Goal: Transaction & Acquisition: Purchase product/service

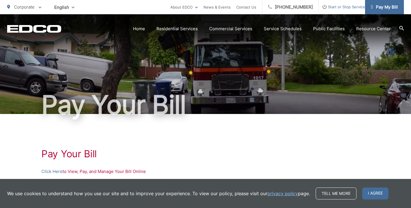
click at [378, 13] on link "Pay My Bill" at bounding box center [384, 7] width 39 height 14
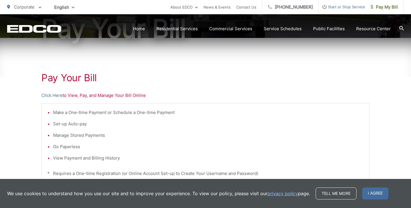
scroll to position [79, 0]
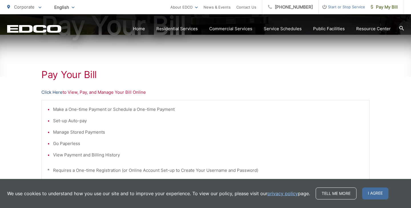
click at [57, 90] on link "Click Here" at bounding box center [51, 92] width 21 height 7
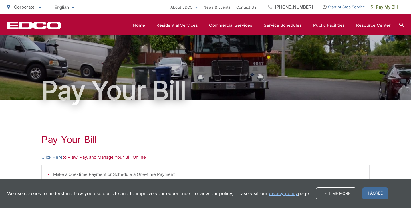
scroll to position [0, 0]
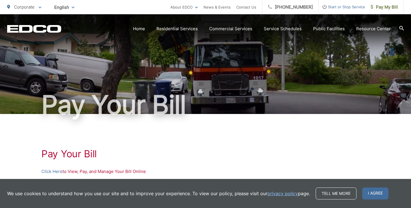
click at [333, 6] on span "Start or Stop Service" at bounding box center [341, 6] width 46 height 7
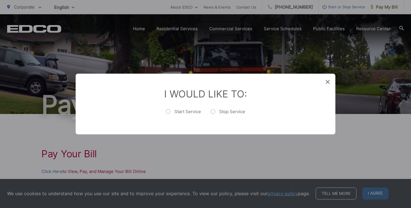
click at [329, 85] on div "I Would Like To: Start Service Stop Service" at bounding box center [205, 104] width 259 height 61
click at [332, 84] on div "I Would Like To: Start Service Stop Service" at bounding box center [205, 104] width 259 height 61
click at [327, 82] on icon at bounding box center [327, 82] width 4 height 4
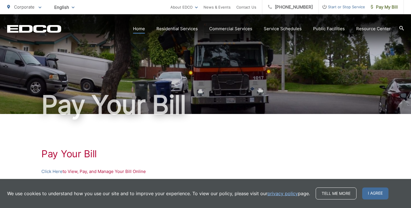
click at [138, 26] on link "Home" at bounding box center [139, 28] width 12 height 7
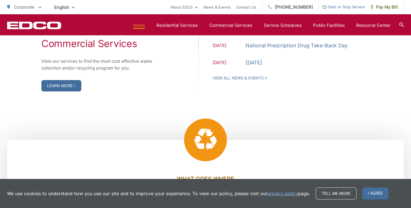
scroll to position [574, 0]
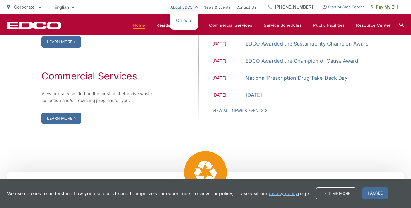
click at [198, 6] on link "About EDCO" at bounding box center [183, 7] width 27 height 7
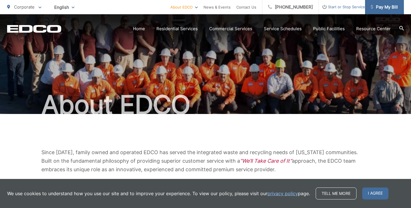
click at [384, 5] on span "Pay My Bill" at bounding box center [383, 7] width 27 height 7
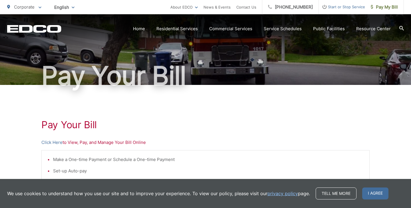
scroll to position [56, 0]
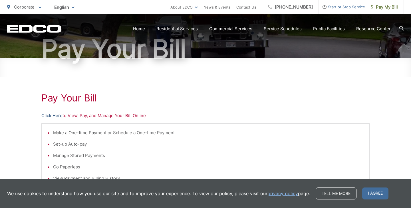
click at [59, 116] on link "Click Here" at bounding box center [51, 115] width 21 height 7
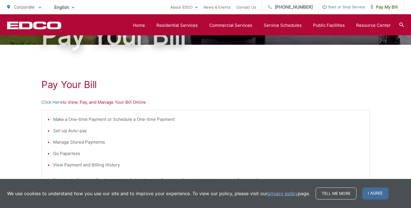
scroll to position [47, 0]
